Goal: Navigation & Orientation: Find specific page/section

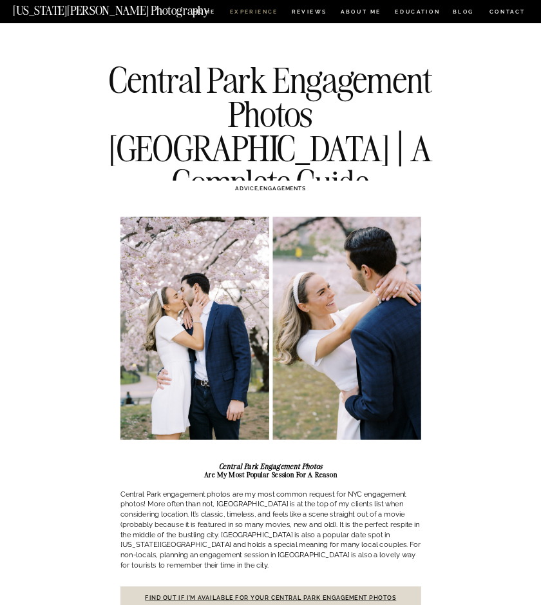
click at [259, 12] on nav "Experience" at bounding box center [254, 13] width 48 height 8
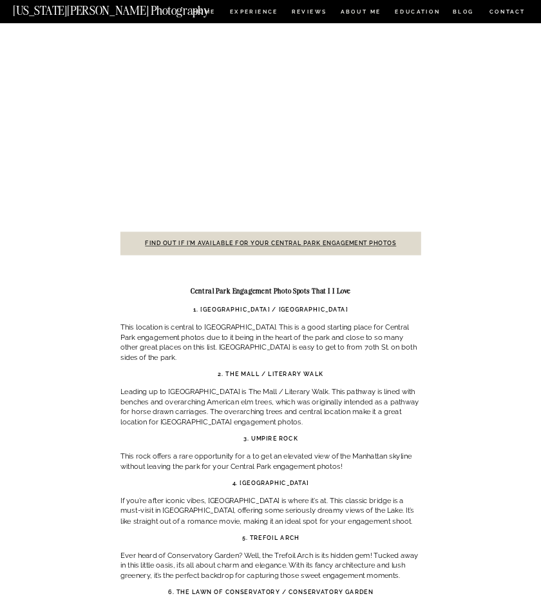
scroll to position [2699, 0]
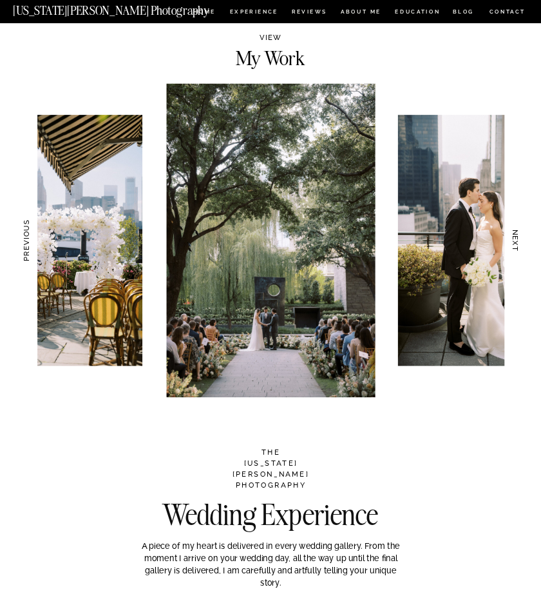
scroll to position [807, 0]
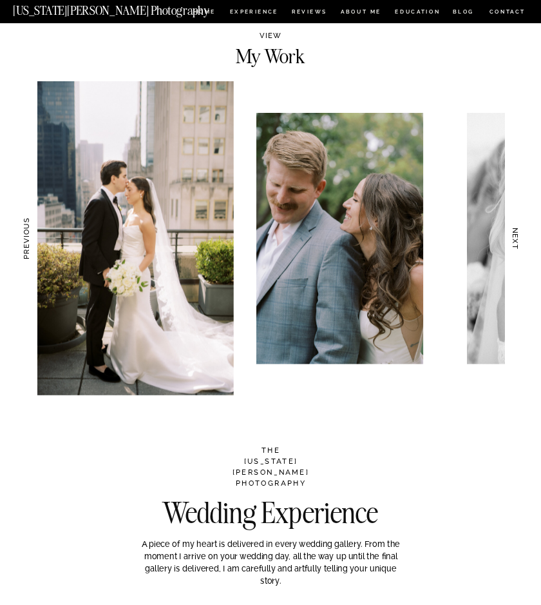
click at [228, 287] on div at bounding box center [47, 239] width 467 height 314
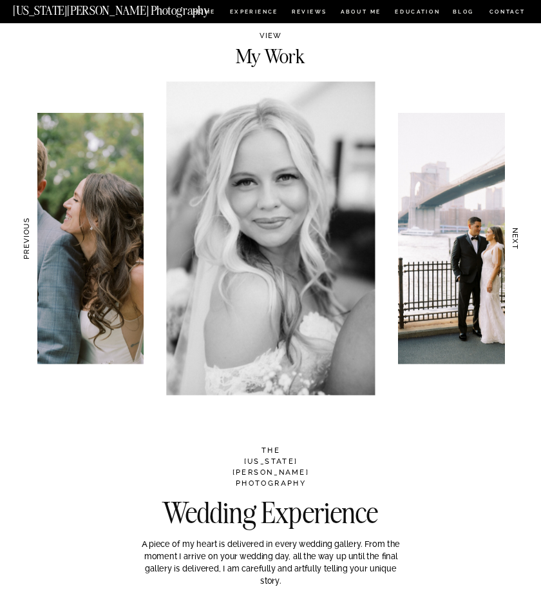
click at [122, 283] on div at bounding box center [270, 239] width 467 height 314
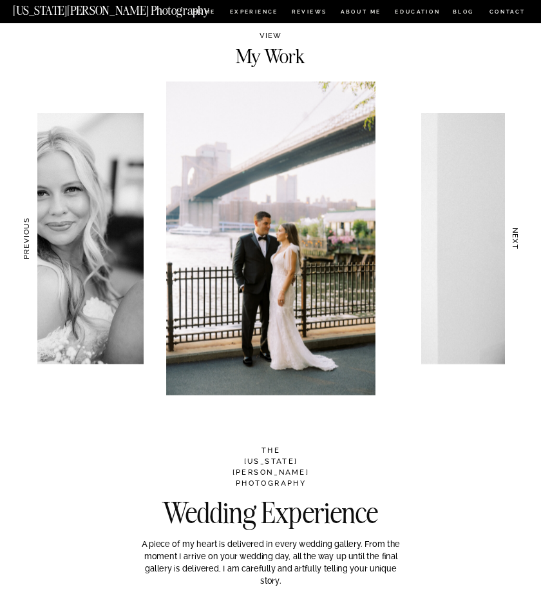
click at [79, 272] on div at bounding box center [270, 239] width 467 height 314
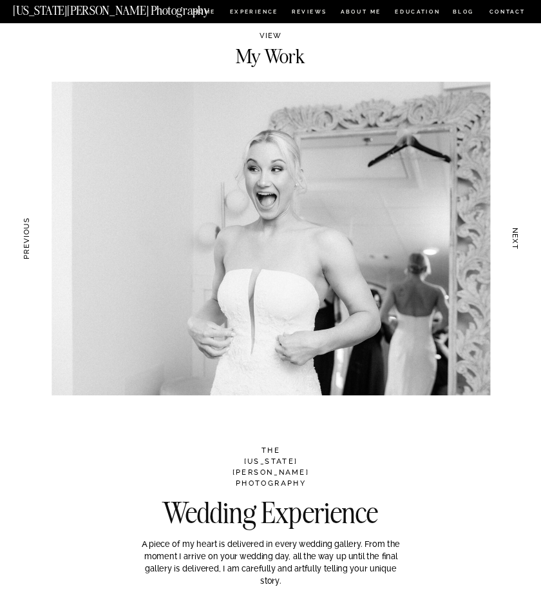
click at [518, 240] on h3 "NEXT" at bounding box center [516, 238] width 10 height 57
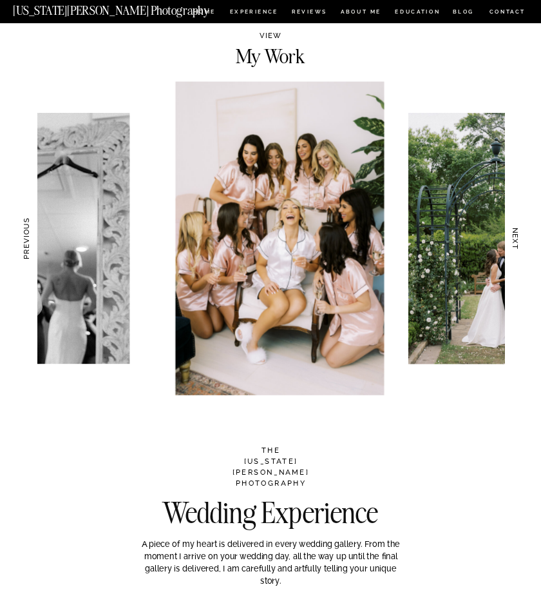
click at [518, 240] on h3 "NEXT" at bounding box center [516, 238] width 10 height 57
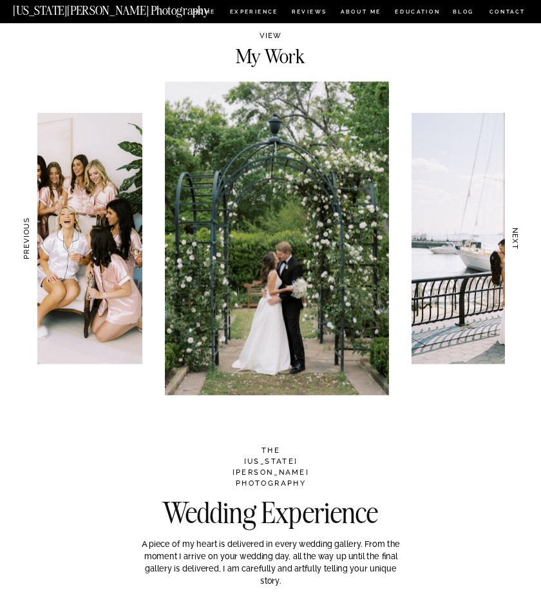
click at [518, 240] on h3 "NEXT" at bounding box center [516, 238] width 10 height 57
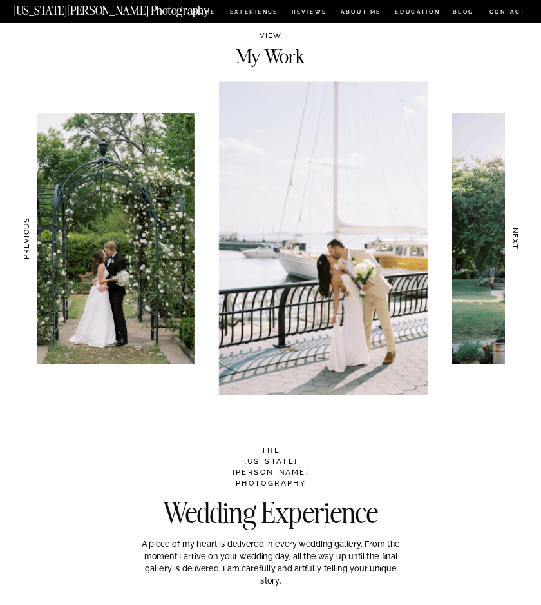
click at [518, 240] on h3 "NEXT" at bounding box center [516, 238] width 10 height 57
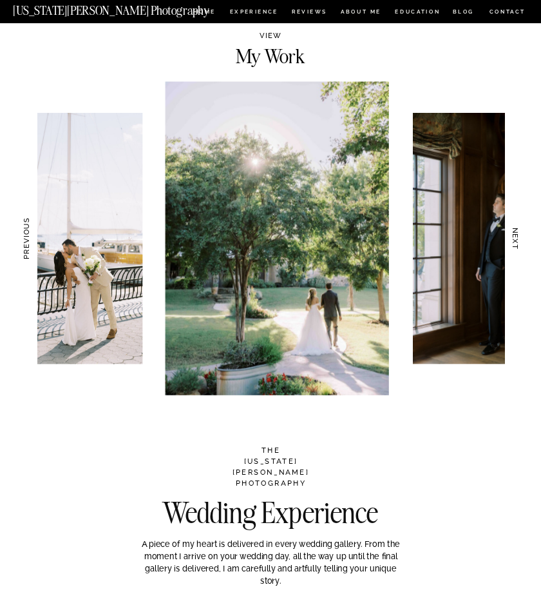
click at [518, 240] on h3 "NEXT" at bounding box center [516, 238] width 10 height 57
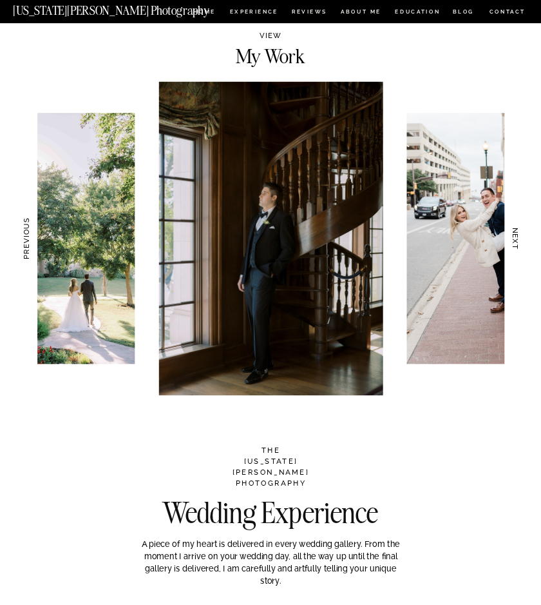
click at [518, 240] on h3 "NEXT" at bounding box center [516, 238] width 10 height 57
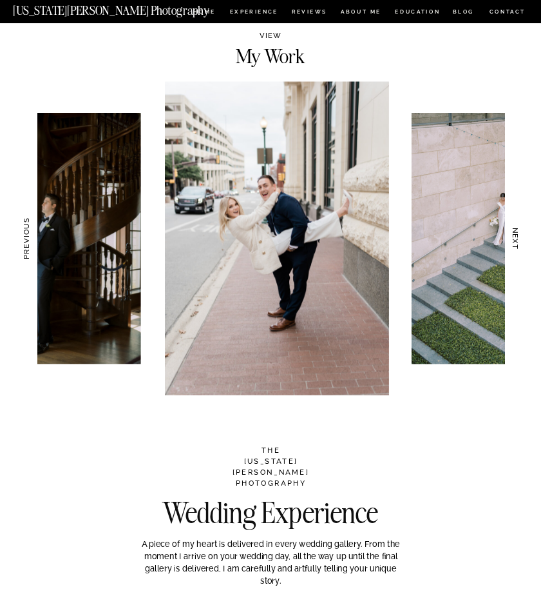
click at [518, 240] on h3 "NEXT" at bounding box center [516, 238] width 10 height 57
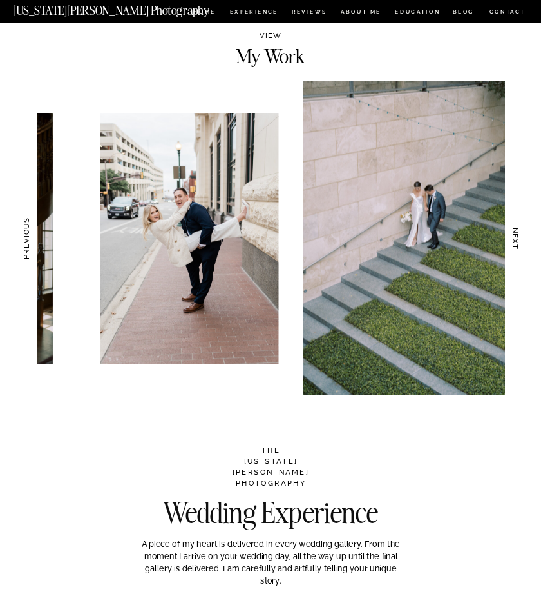
click at [518, 240] on h3 "NEXT" at bounding box center [516, 238] width 10 height 57
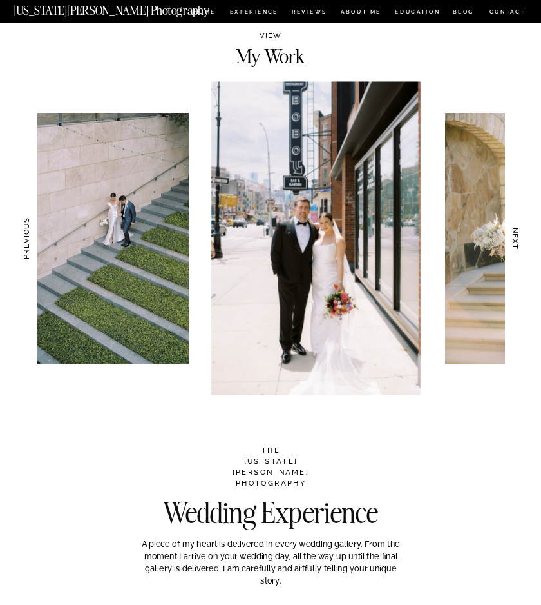
click at [518, 240] on h3 "NEXT" at bounding box center [516, 238] width 10 height 57
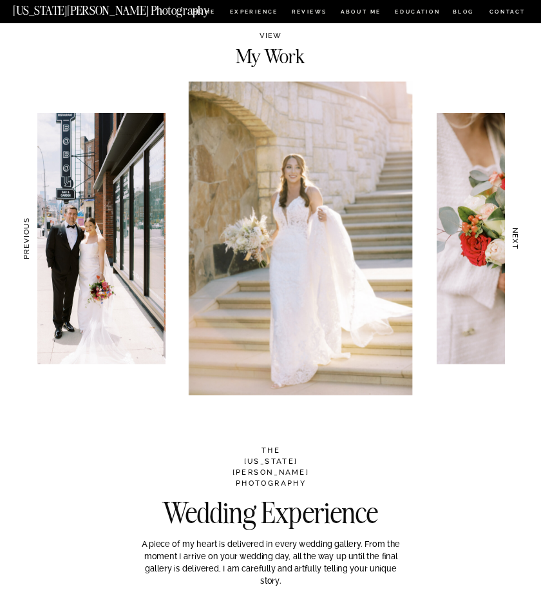
click at [518, 240] on h3 "NEXT" at bounding box center [516, 238] width 10 height 57
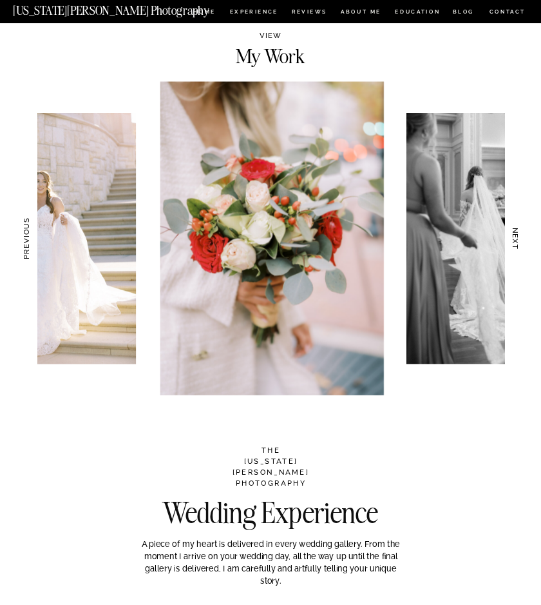
click at [518, 240] on h3 "NEXT" at bounding box center [516, 238] width 10 height 57
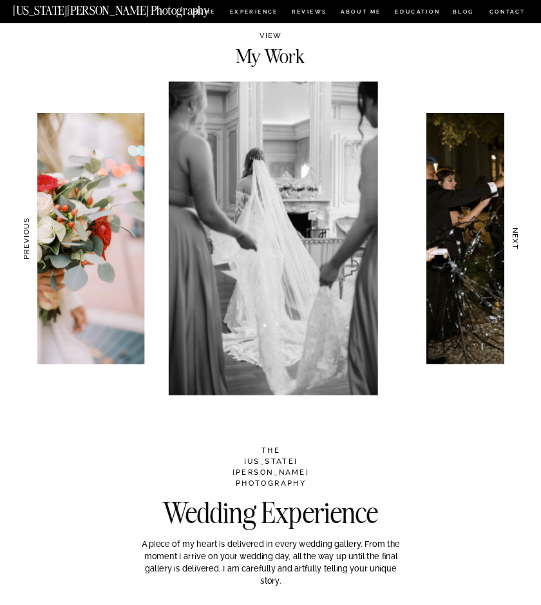
click at [518, 240] on h3 "NEXT" at bounding box center [516, 238] width 10 height 57
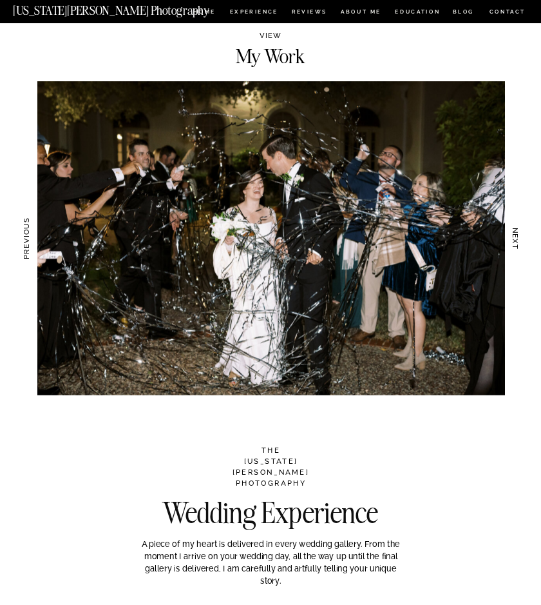
click at [518, 240] on h3 "NEXT" at bounding box center [516, 238] width 10 height 57
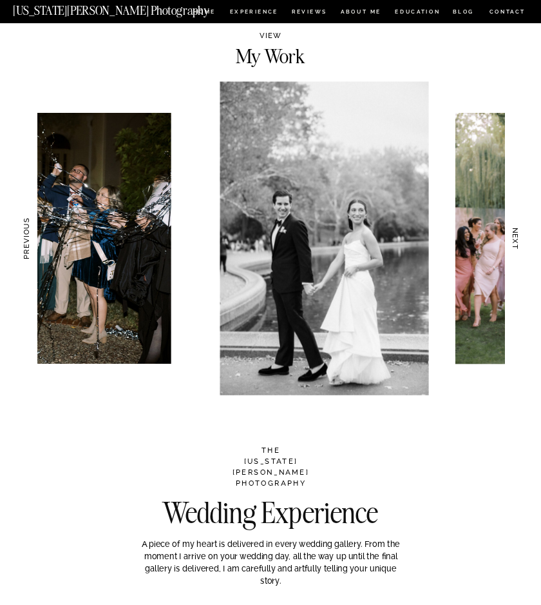
click at [518, 240] on h3 "NEXT" at bounding box center [516, 238] width 10 height 57
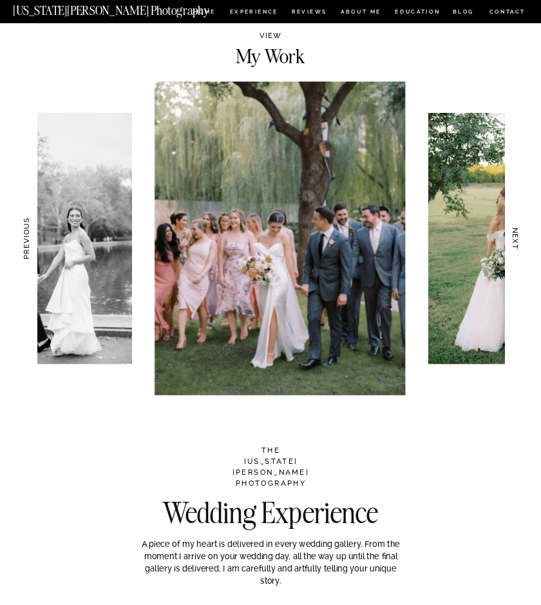
click at [518, 240] on h3 "NEXT" at bounding box center [516, 238] width 10 height 57
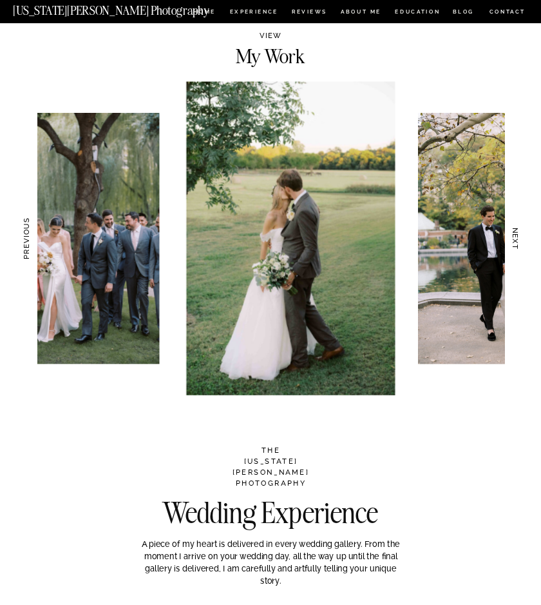
click at [518, 240] on h3 "NEXT" at bounding box center [516, 238] width 10 height 57
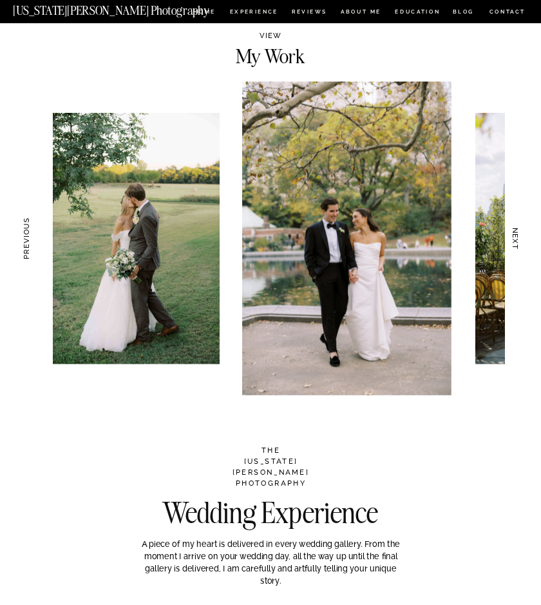
click at [518, 240] on h3 "NEXT" at bounding box center [516, 238] width 10 height 57
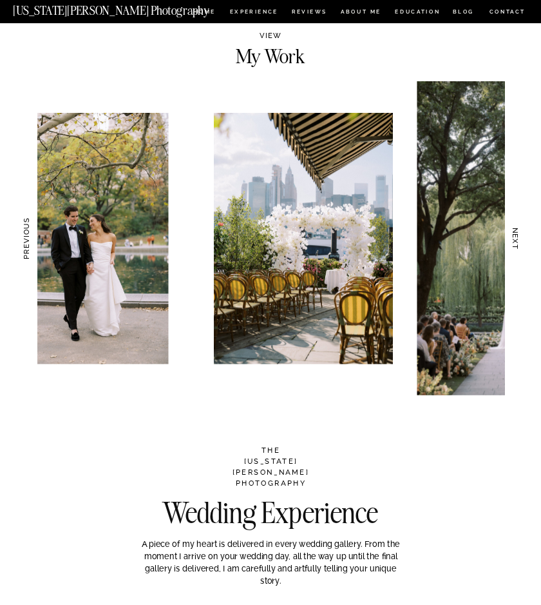
click at [518, 240] on h3 "NEXT" at bounding box center [516, 238] width 10 height 57
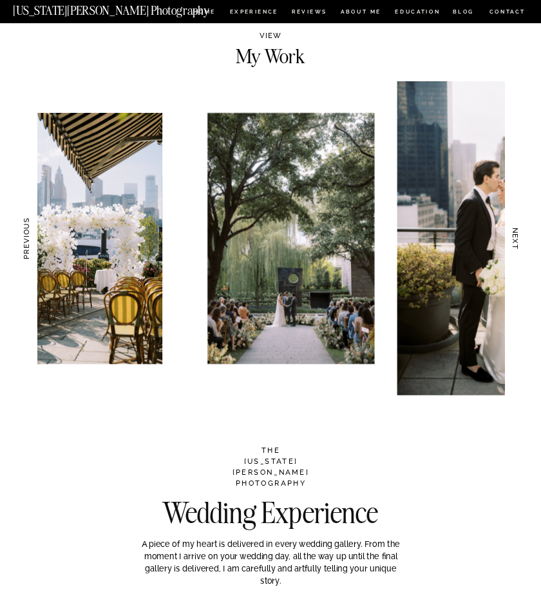
click at [518, 240] on h3 "NEXT" at bounding box center [516, 238] width 10 height 57
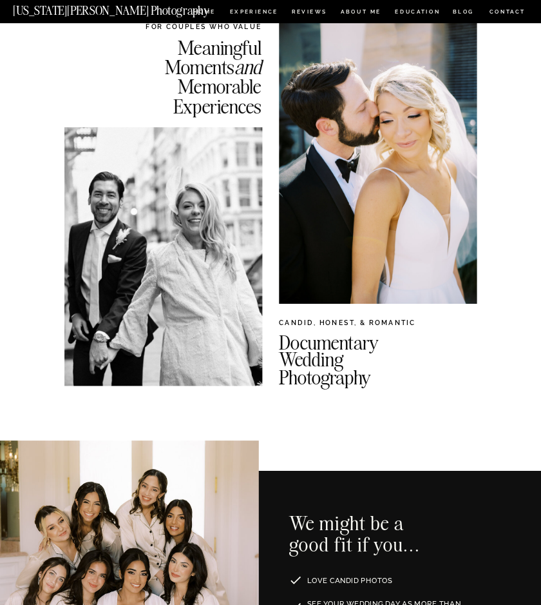
scroll to position [0, 0]
